Goal: Information Seeking & Learning: Learn about a topic

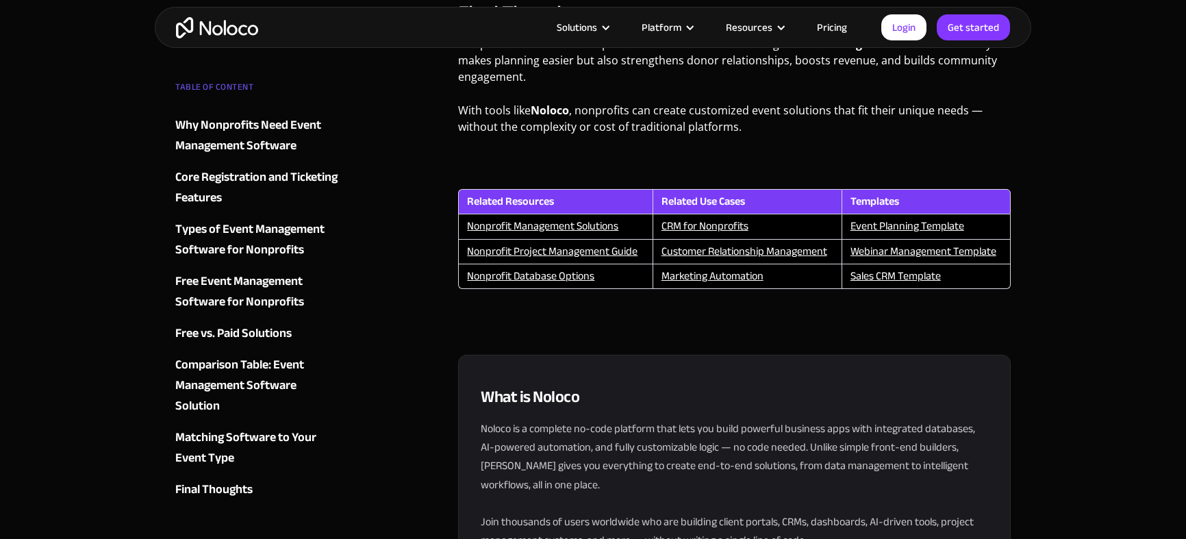
scroll to position [5173, 0]
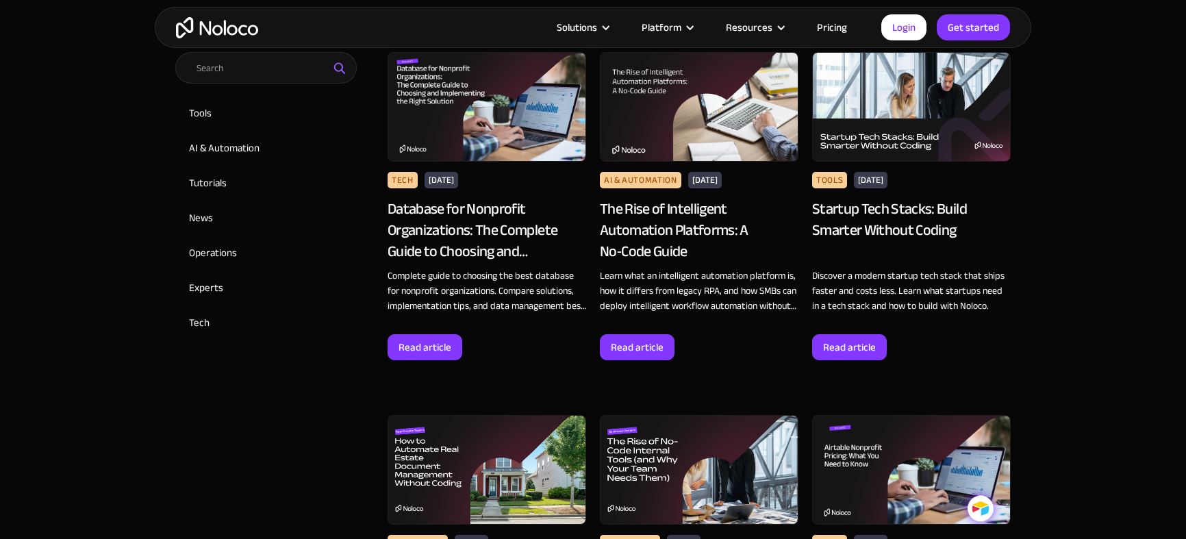
scroll to position [698, 0]
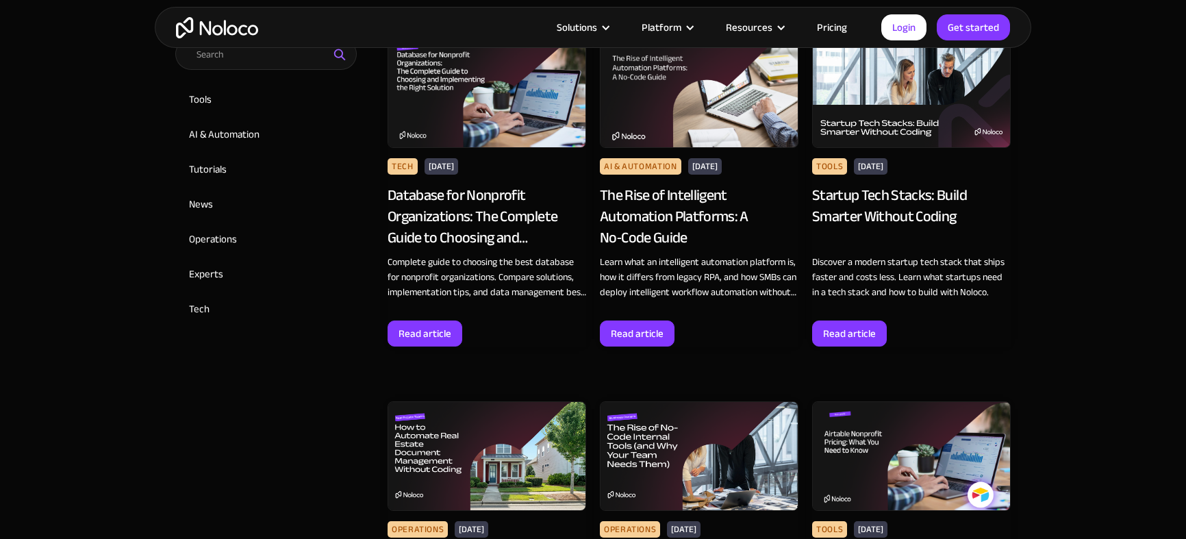
click at [471, 210] on div "Database for Nonprofit Organizations: The Complete Guide to Choosing and Implem…" at bounding box center [487, 216] width 199 height 63
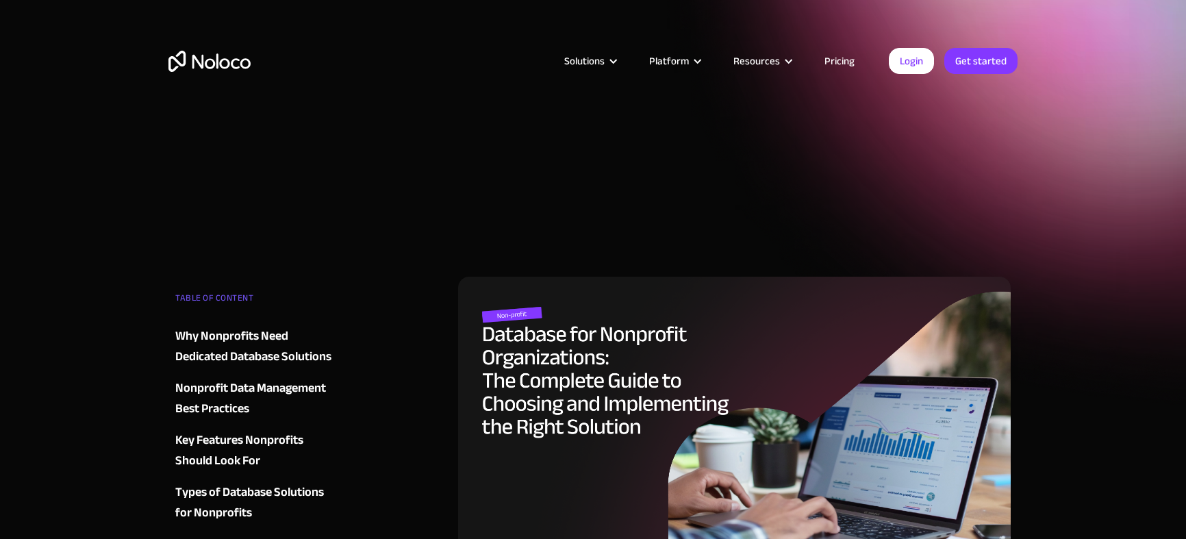
scroll to position [123, 0]
